Goal: Transaction & Acquisition: Purchase product/service

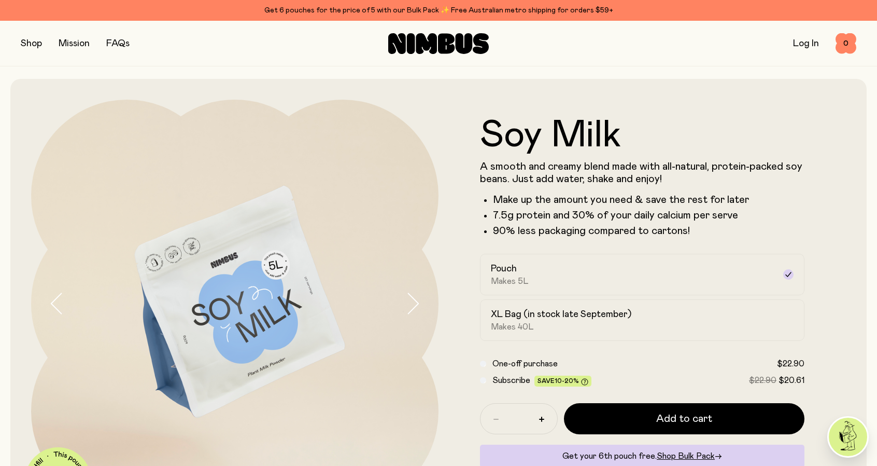
click at [419, 305] on icon "button" at bounding box center [412, 303] width 15 height 22
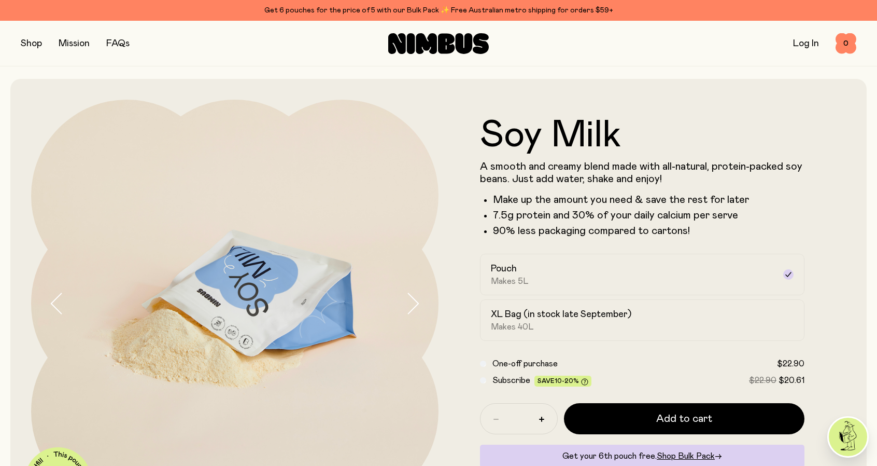
click at [418, 300] on icon "button" at bounding box center [412, 303] width 15 height 22
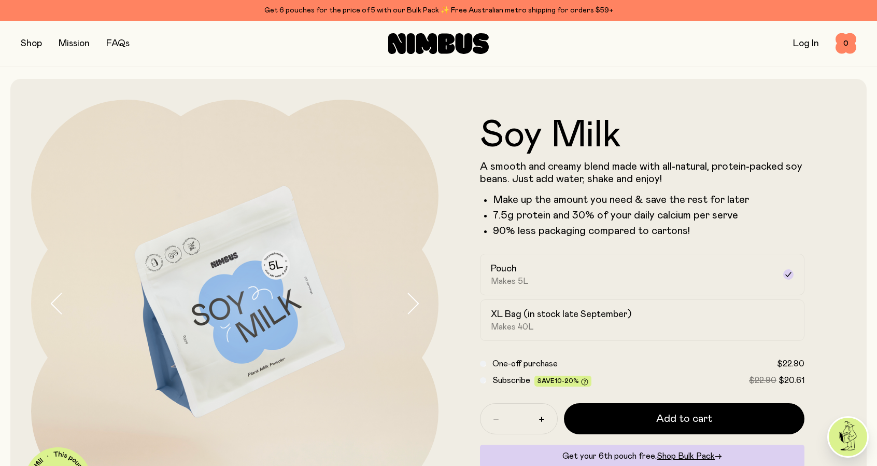
click at [418, 300] on icon "button" at bounding box center [412, 303] width 15 height 22
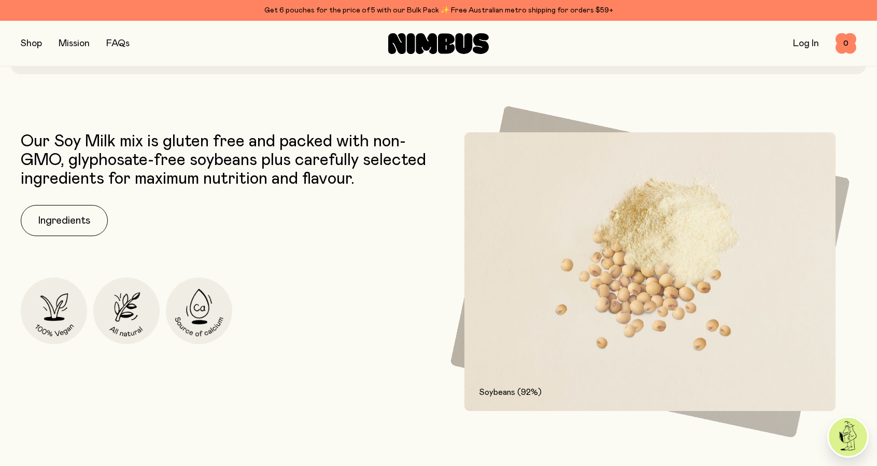
scroll to position [467, 0]
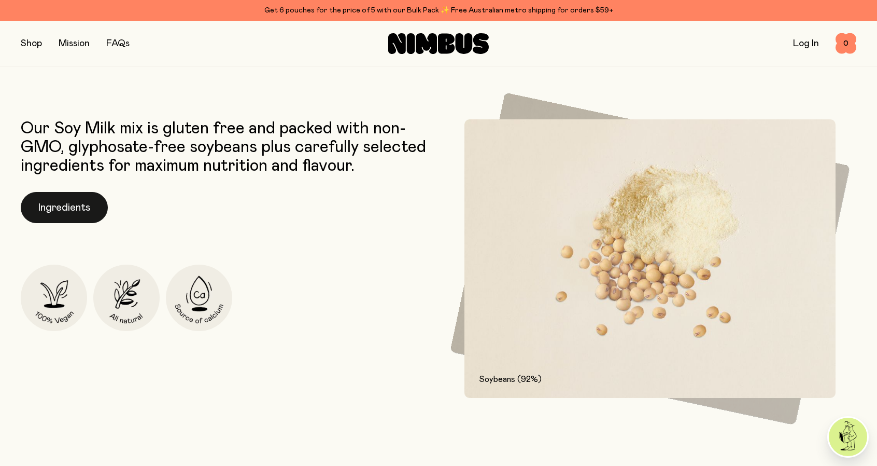
click at [101, 206] on button "Ingredients" at bounding box center [64, 207] width 87 height 31
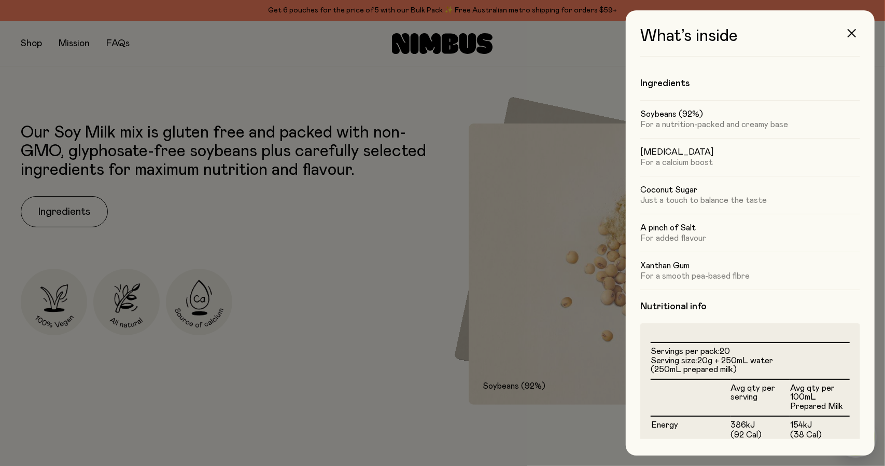
scroll to position [204, 0]
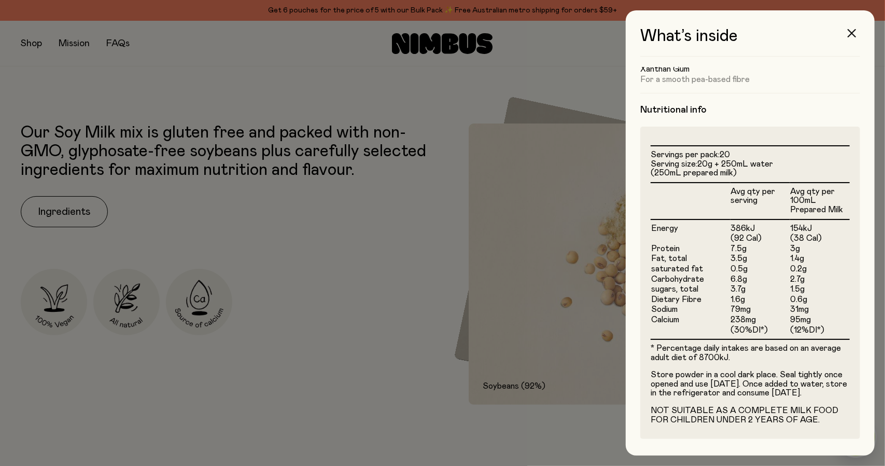
click at [335, 228] on div at bounding box center [442, 233] width 885 height 466
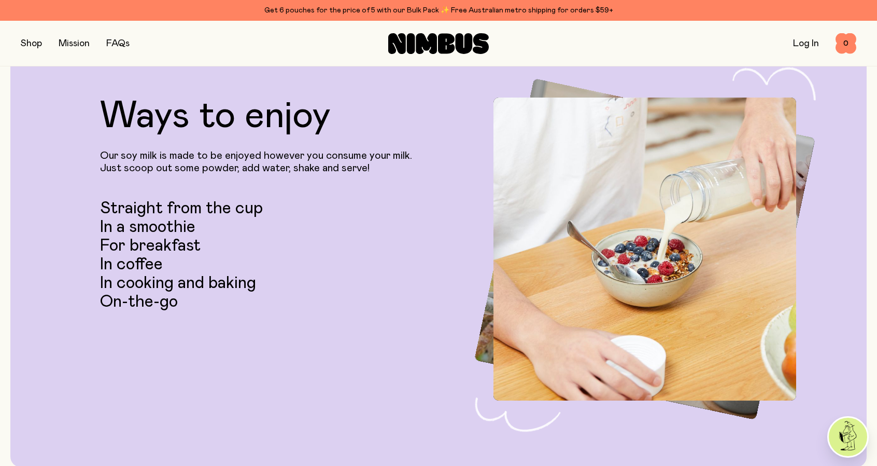
scroll to position [2333, 0]
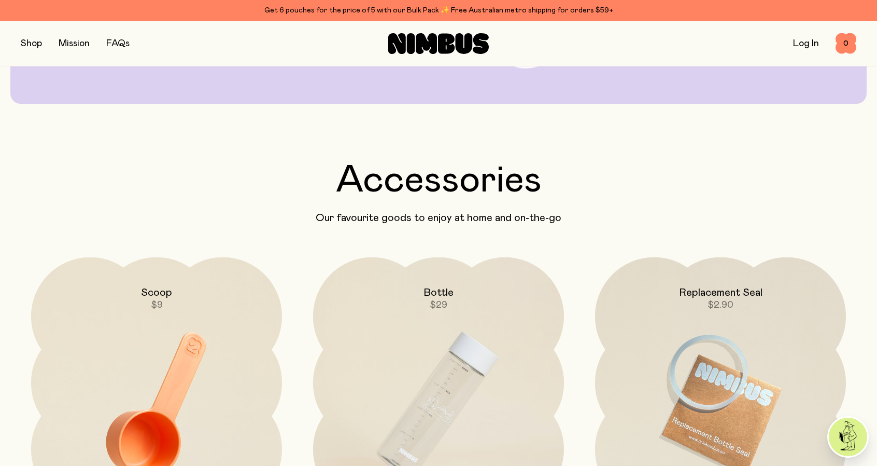
click at [38, 44] on button "button" at bounding box center [31, 43] width 21 height 15
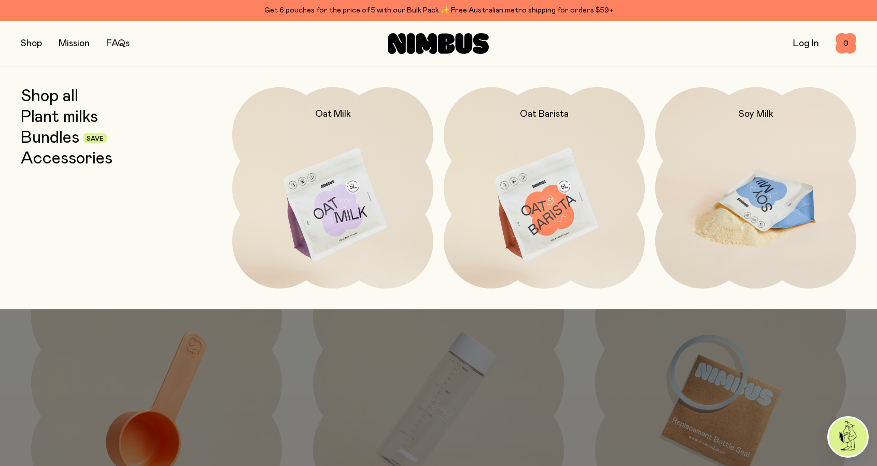
click at [789, 173] on img at bounding box center [755, 205] width 201 height 236
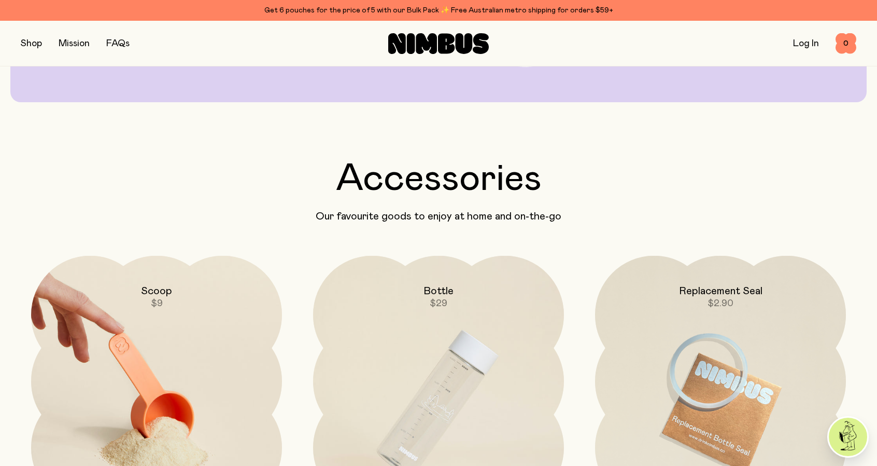
scroll to position [2489, 0]
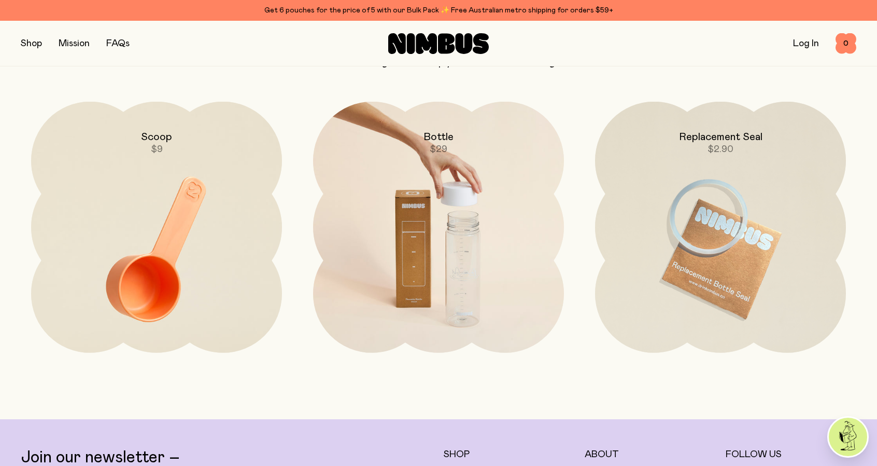
click at [462, 169] on img at bounding box center [438, 249] width 251 height 295
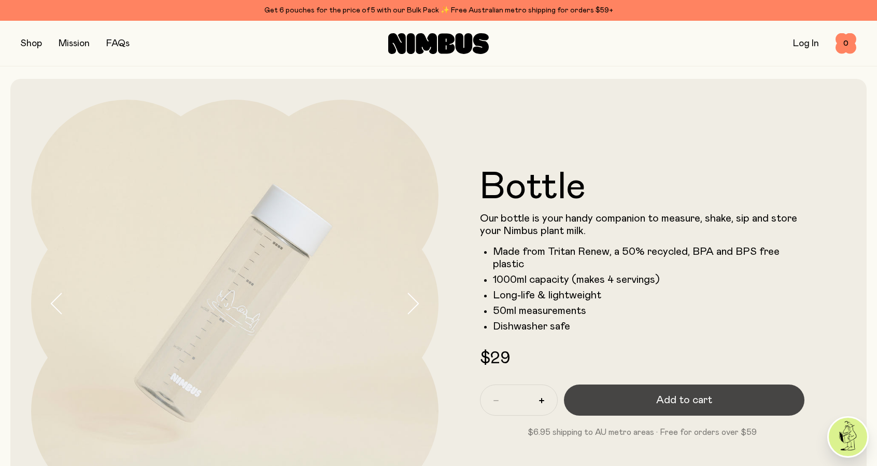
click at [648, 407] on button "Add to cart" at bounding box center [684, 399] width 241 height 31
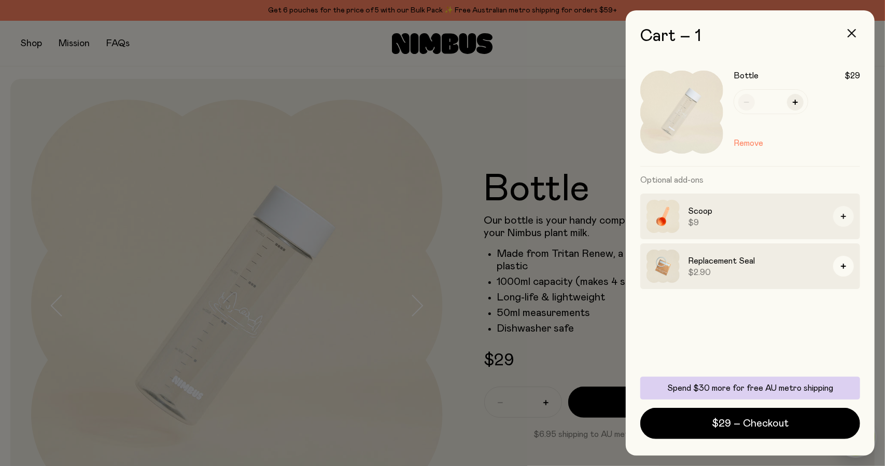
click at [844, 218] on button "button" at bounding box center [843, 216] width 21 height 21
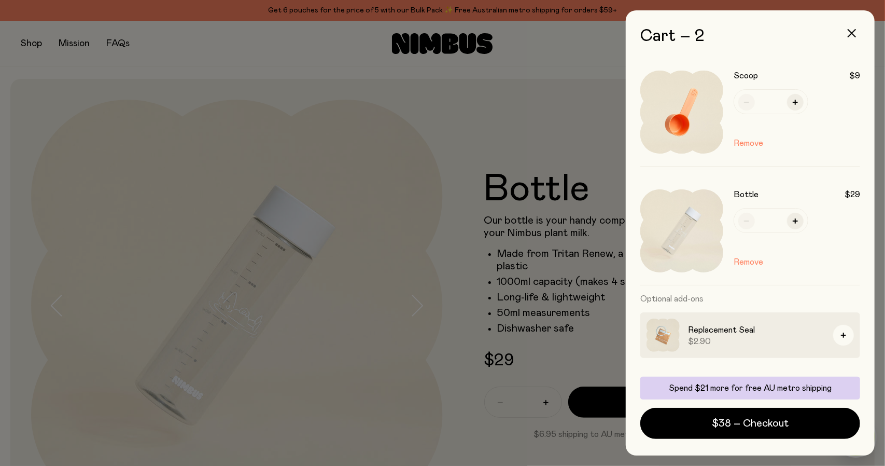
click at [454, 165] on div at bounding box center [442, 233] width 885 height 466
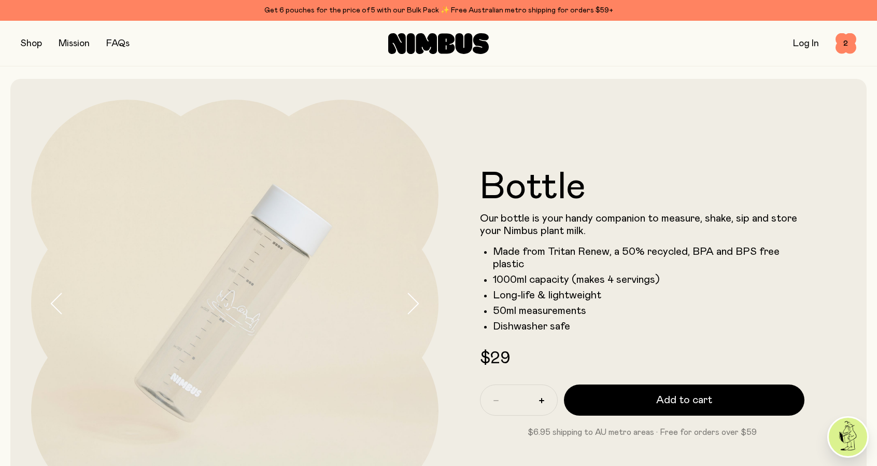
click at [47, 44] on div "Shop Mission FAQs" at bounding box center [160, 43] width 278 height 15
click at [33, 46] on button "button" at bounding box center [31, 43] width 21 height 15
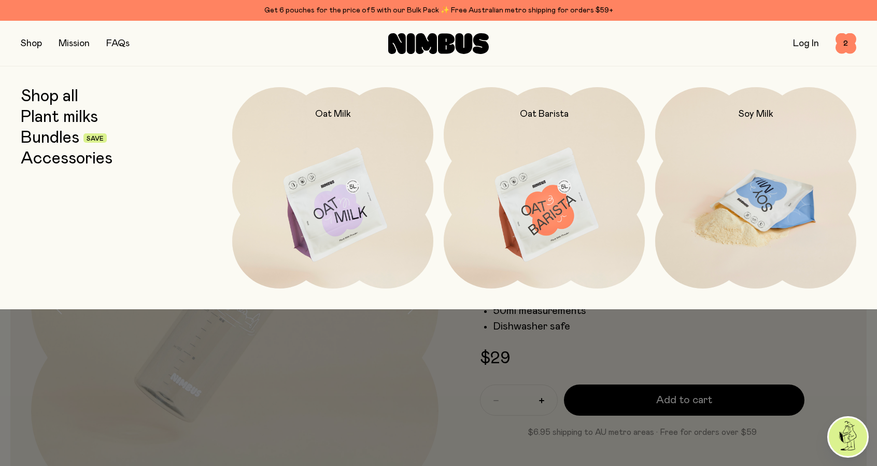
click at [788, 172] on img at bounding box center [755, 205] width 201 height 236
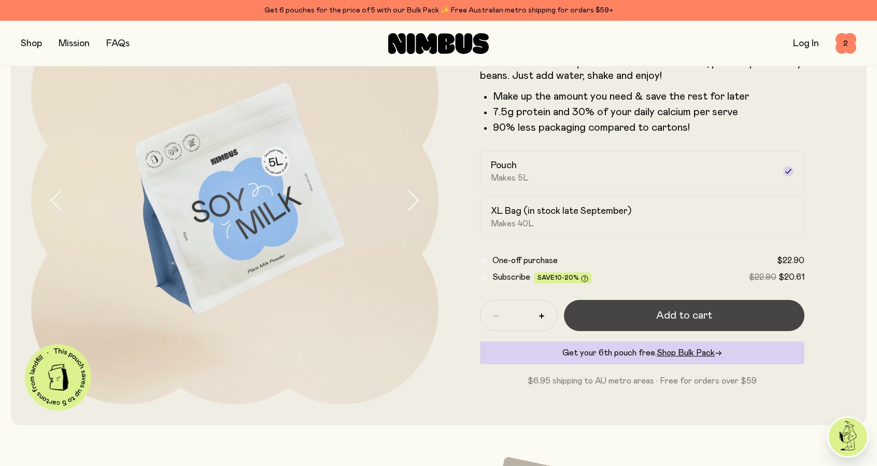
scroll to position [104, 0]
click at [668, 316] on span "Add to cart" at bounding box center [684, 314] width 56 height 15
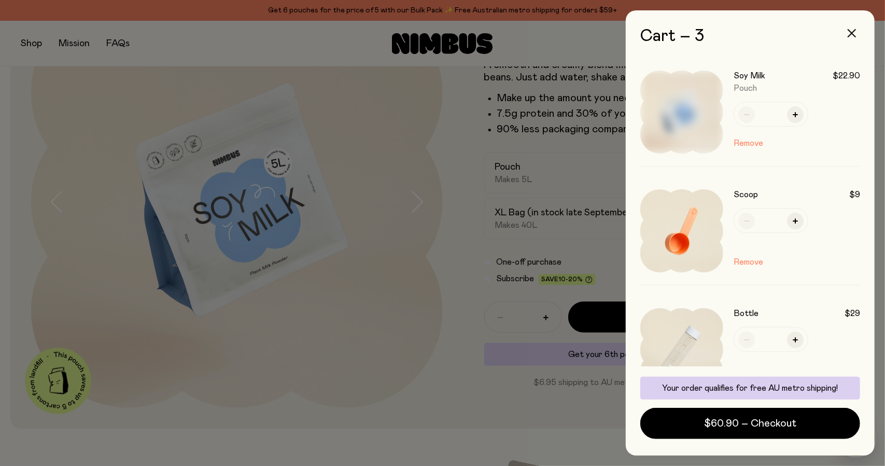
scroll to position [110, 0]
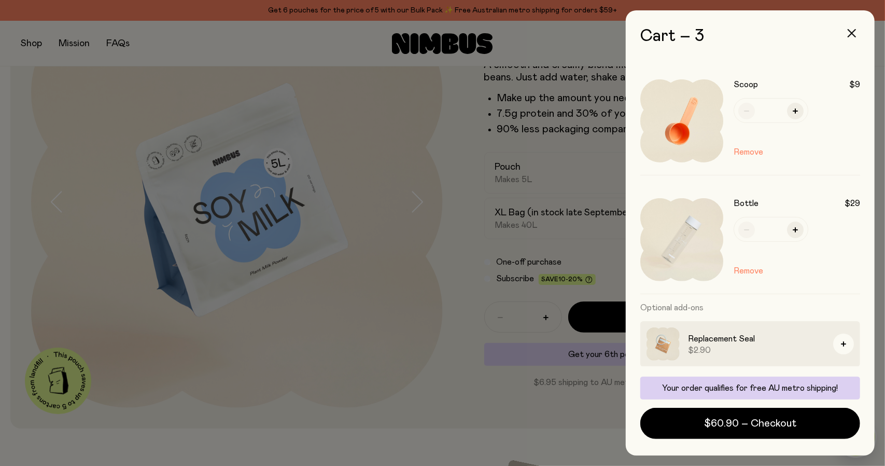
click at [479, 235] on div at bounding box center [442, 233] width 885 height 466
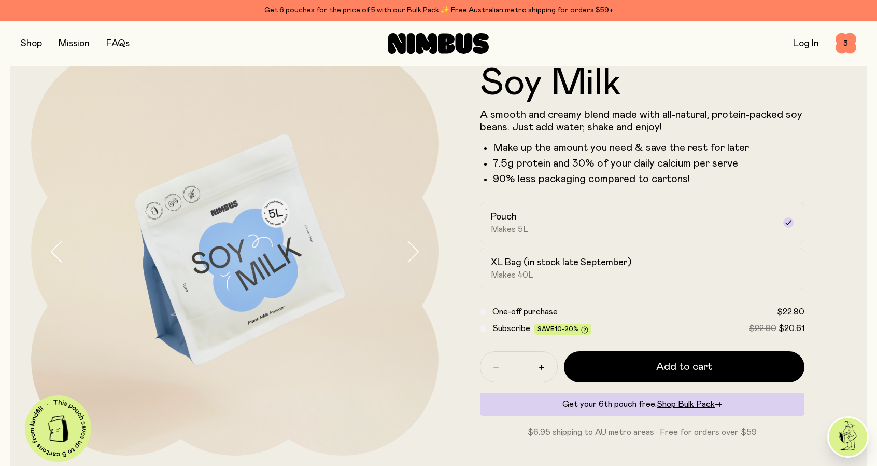
scroll to position [0, 0]
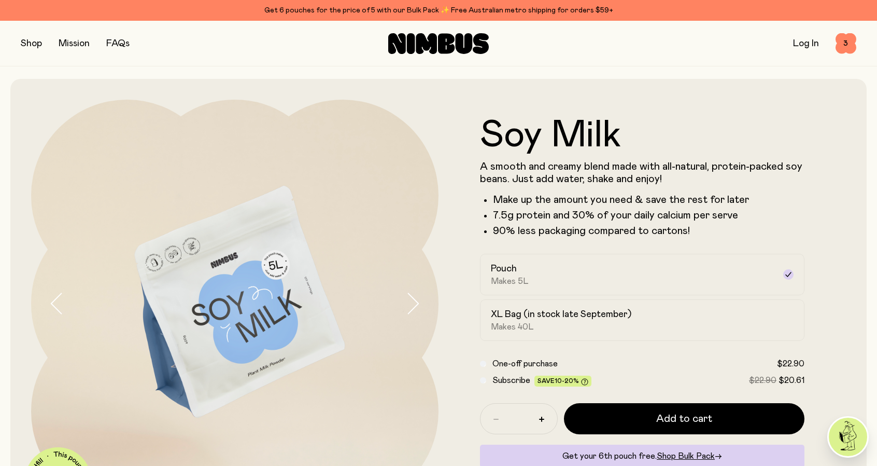
click at [28, 39] on button "button" at bounding box center [31, 43] width 21 height 15
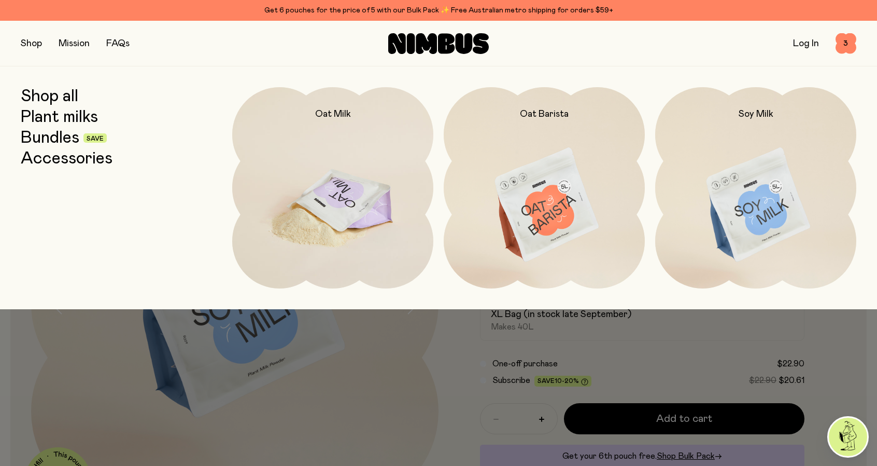
click at [346, 189] on img at bounding box center [332, 205] width 201 height 236
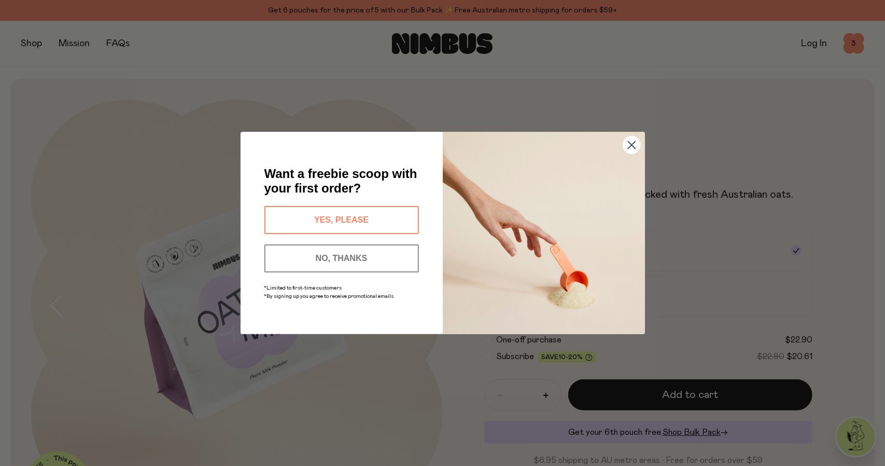
click at [352, 217] on button "YES, PLEASE" at bounding box center [341, 220] width 155 height 28
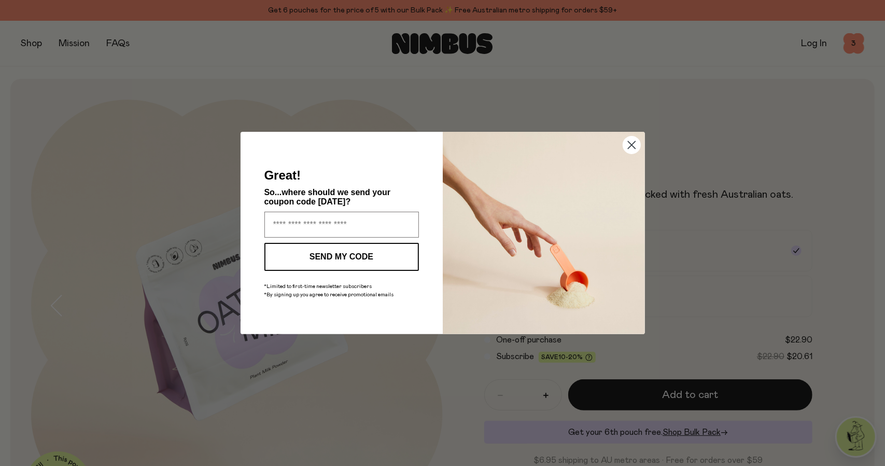
click at [632, 144] on circle "Close dialog" at bounding box center [631, 144] width 17 height 17
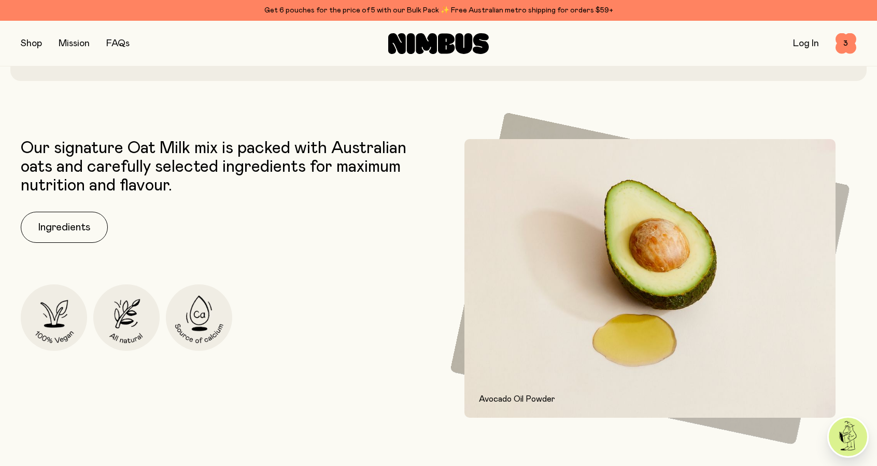
scroll to position [570, 0]
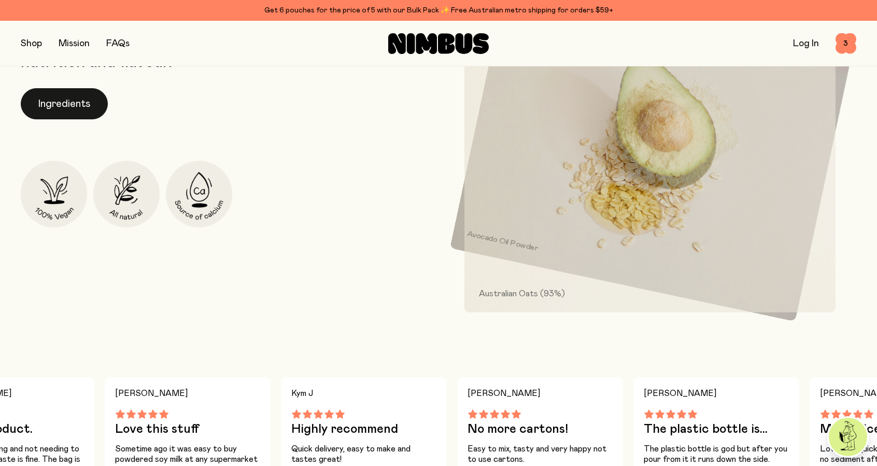
click at [60, 95] on button "Ingredients" at bounding box center [64, 103] width 87 height 31
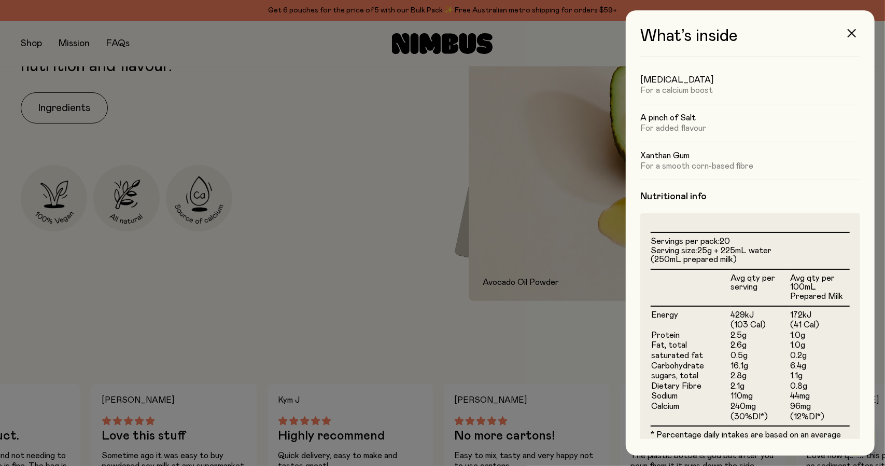
scroll to position [0, 0]
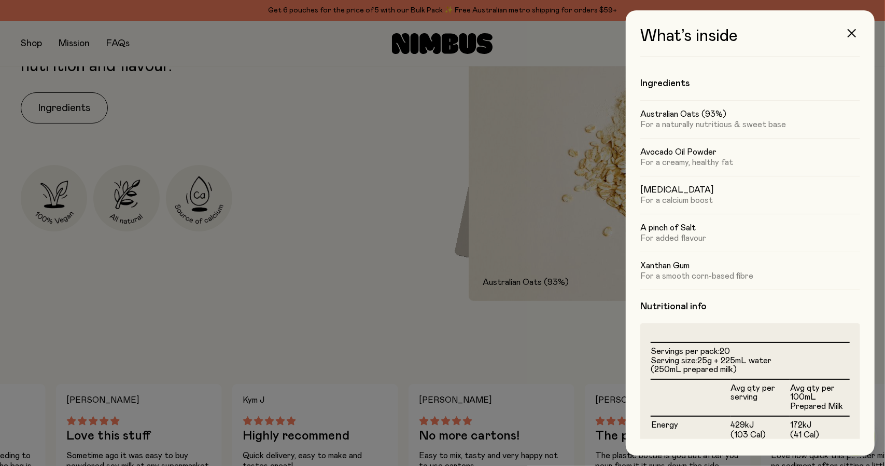
click at [372, 159] on div at bounding box center [442, 233] width 885 height 466
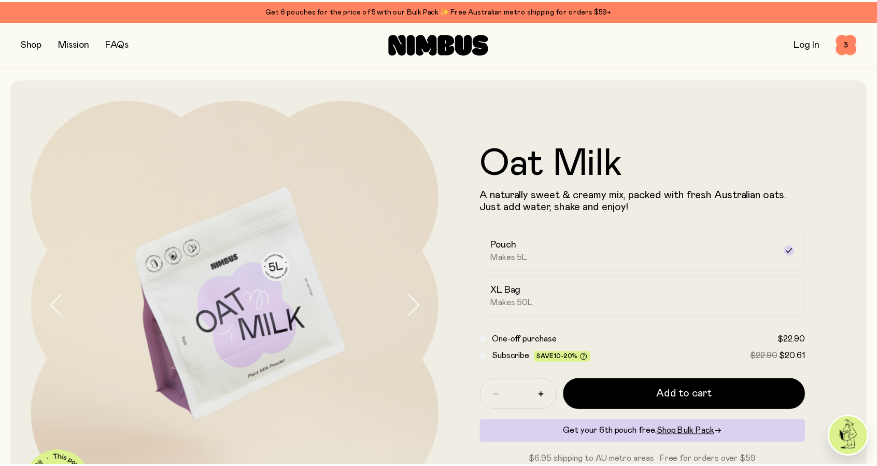
scroll to position [570, 0]
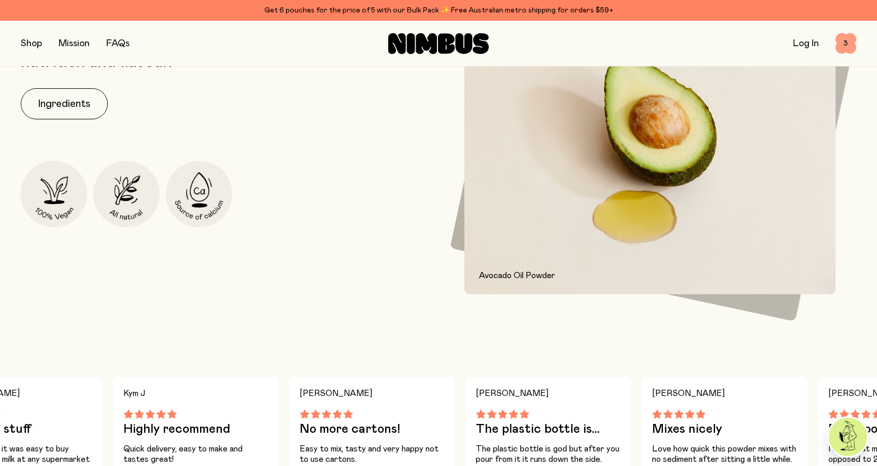
click at [849, 44] on span "3" at bounding box center [846, 43] width 21 height 21
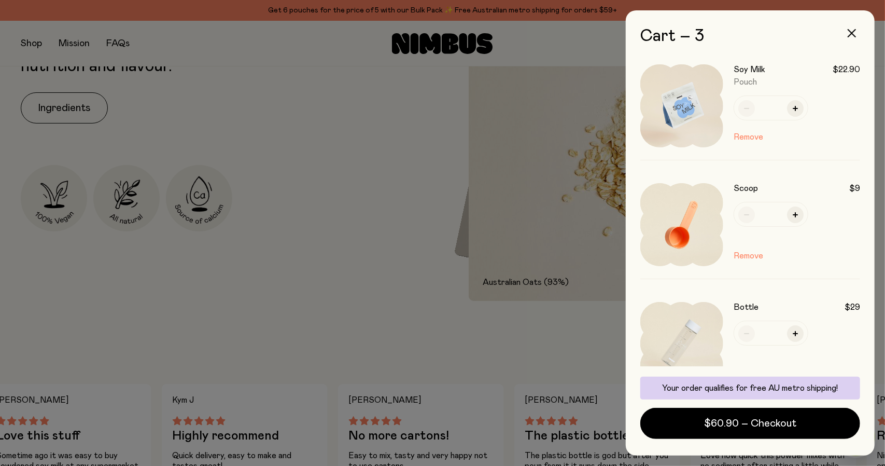
scroll to position [0, 0]
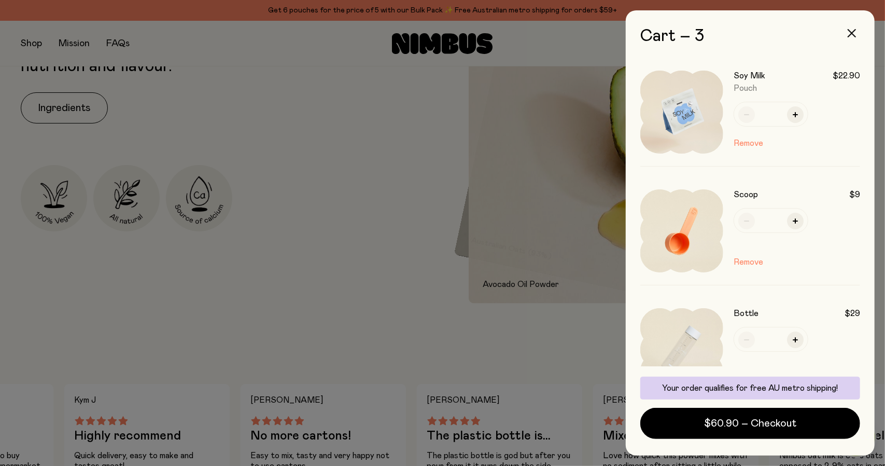
click at [692, 115] on img at bounding box center [681, 112] width 83 height 83
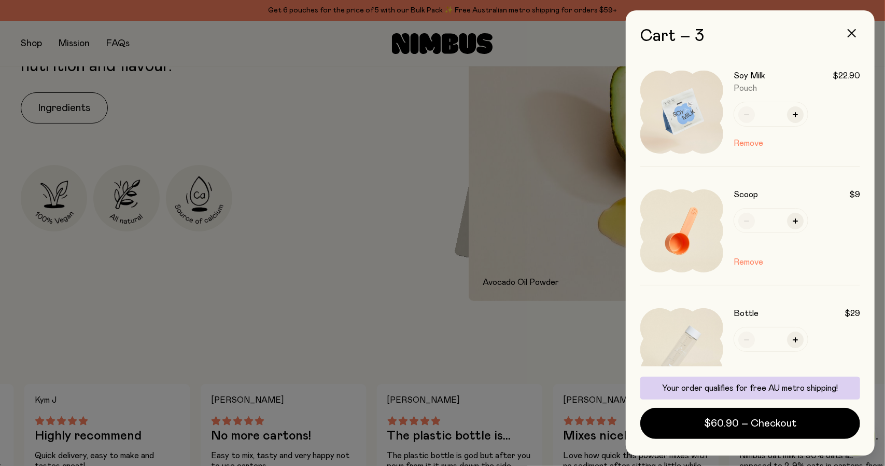
click at [425, 131] on div at bounding box center [442, 233] width 885 height 466
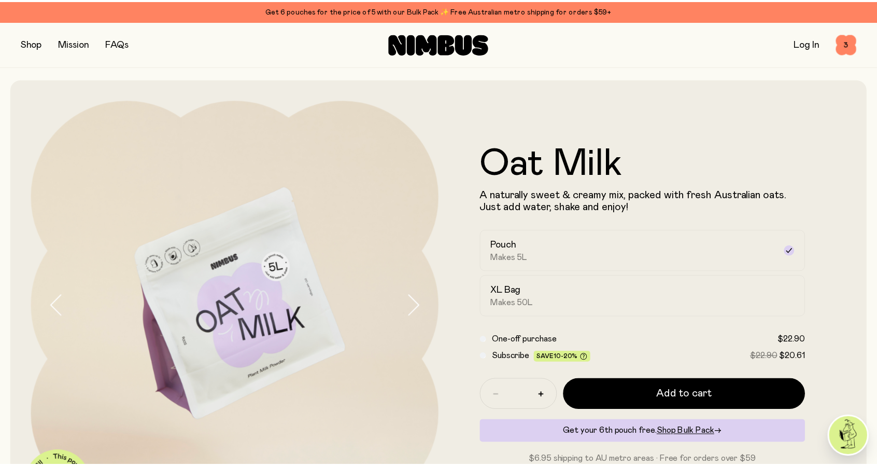
scroll to position [570, 0]
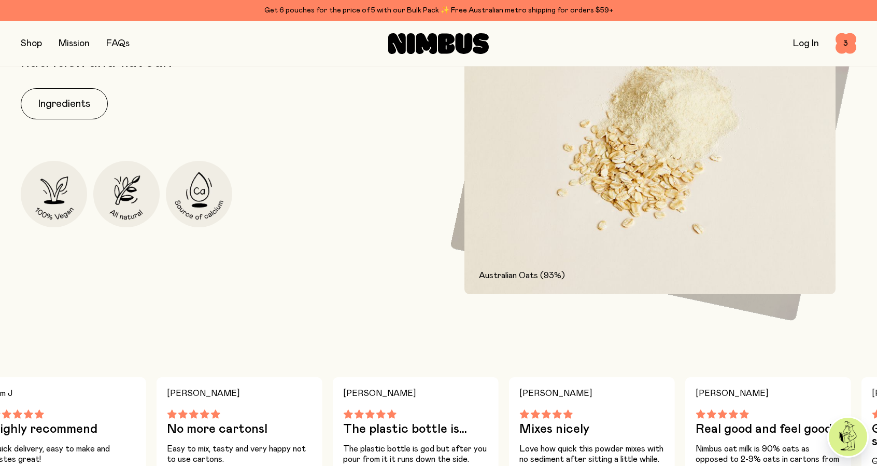
click at [28, 41] on button "button" at bounding box center [31, 43] width 21 height 15
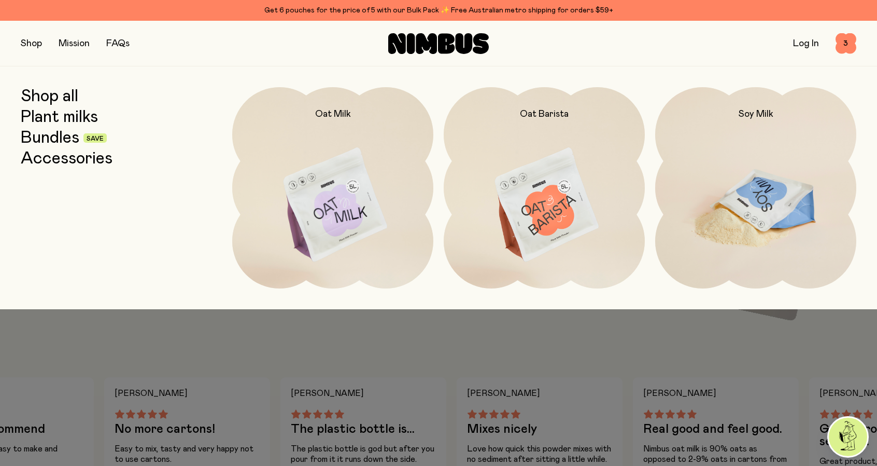
click at [736, 163] on img at bounding box center [755, 205] width 201 height 236
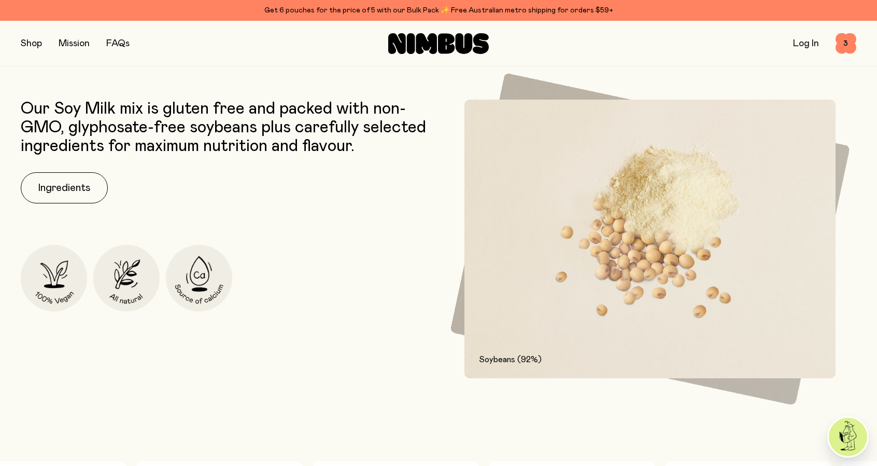
scroll to position [570, 0]
